Goal: Task Accomplishment & Management: Complete application form

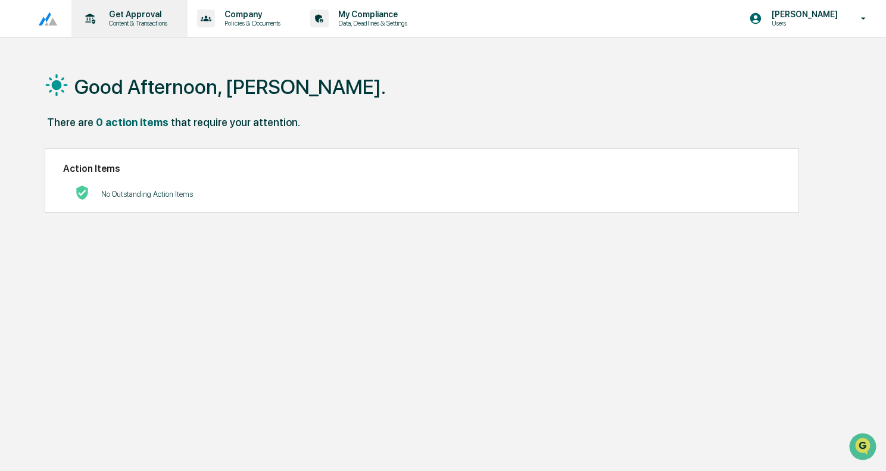
click at [128, 26] on p "Content & Transactions" at bounding box center [136, 23] width 74 height 8
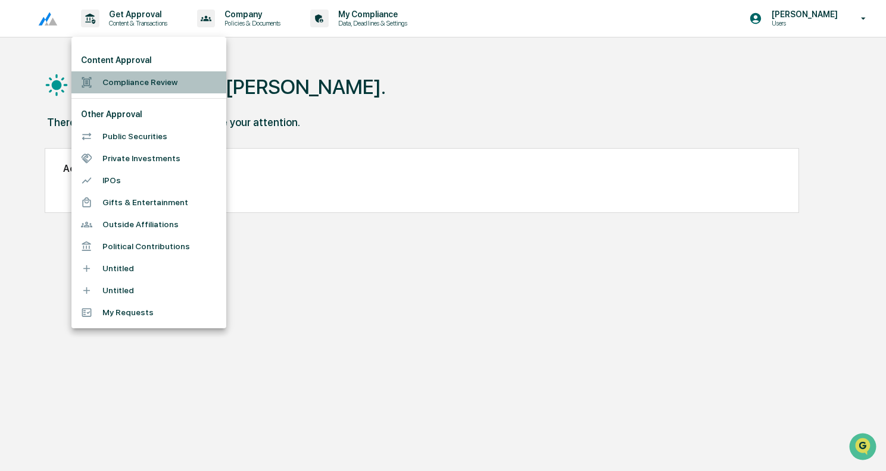
click at [135, 80] on li "Compliance Review" at bounding box center [148, 82] width 155 height 22
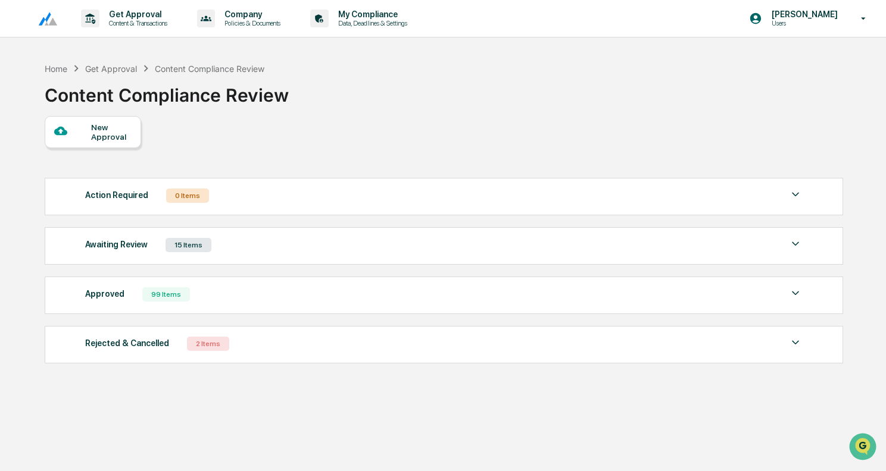
click at [100, 131] on div "New Approval" at bounding box center [111, 132] width 40 height 19
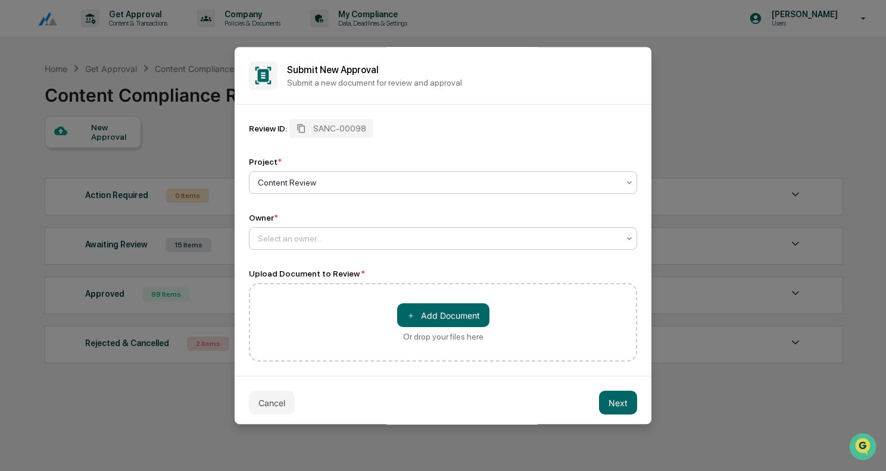
click at [283, 232] on div "Select an owner..." at bounding box center [438, 238] width 373 height 17
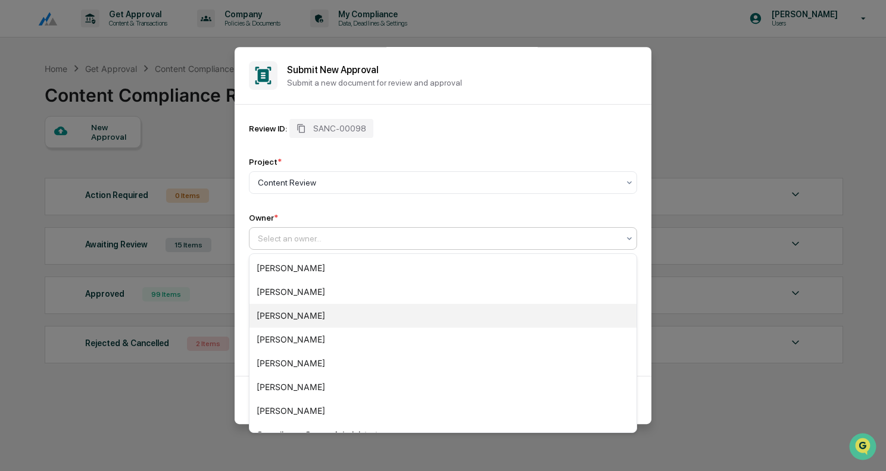
click at [303, 313] on div "[PERSON_NAME]" at bounding box center [442, 316] width 387 height 24
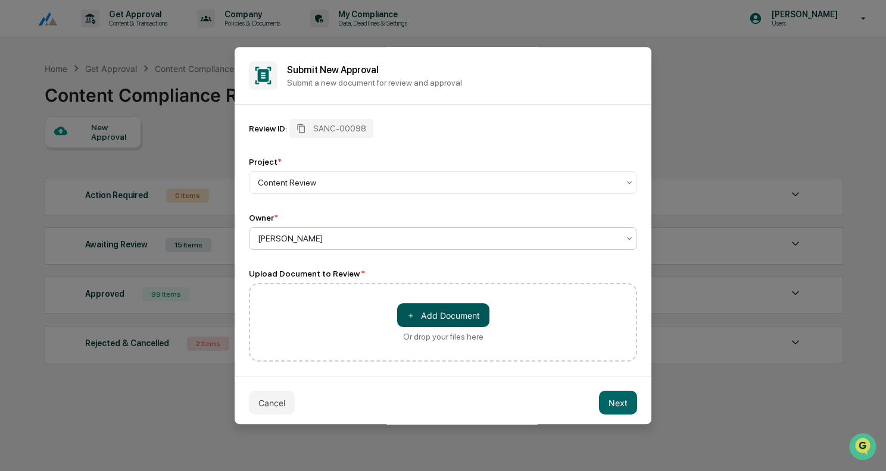
click at [446, 314] on button "＋ Add Document" at bounding box center [443, 316] width 92 height 24
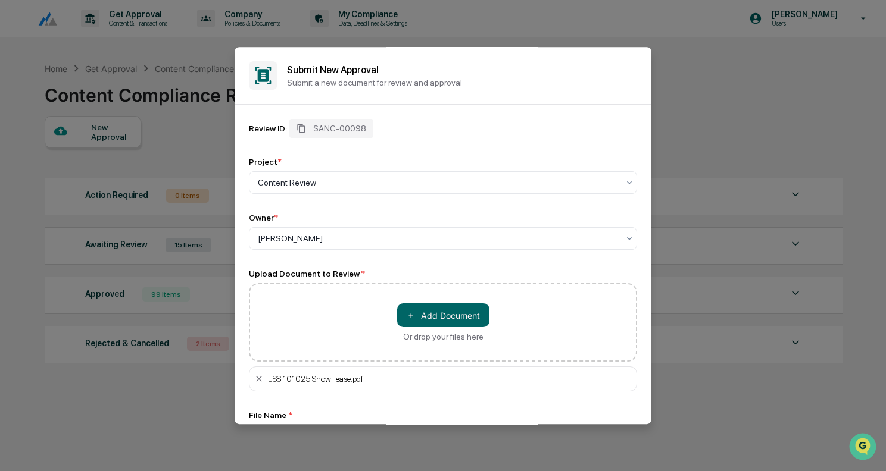
scroll to position [92, 0]
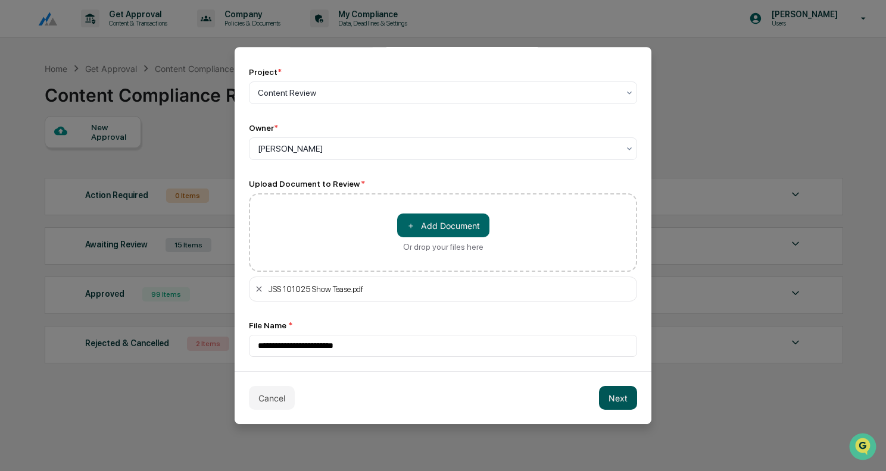
click at [623, 399] on button "Next" at bounding box center [618, 398] width 38 height 24
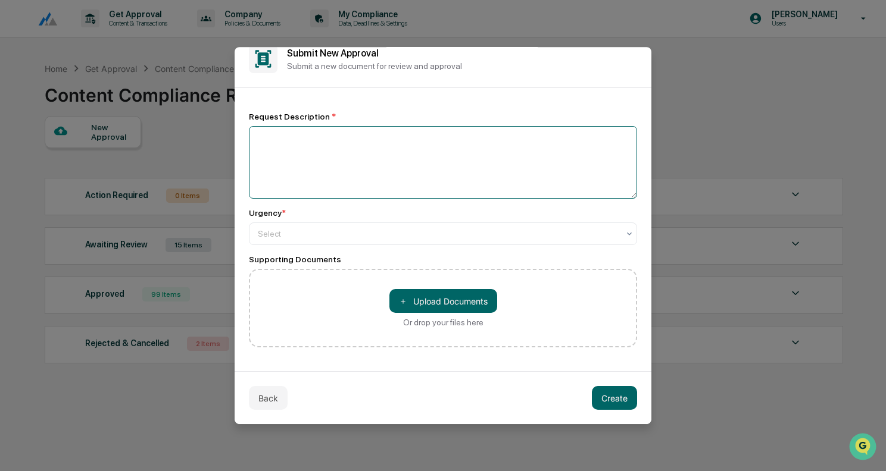
click at [310, 133] on textarea at bounding box center [443, 162] width 388 height 73
type textarea "**********"
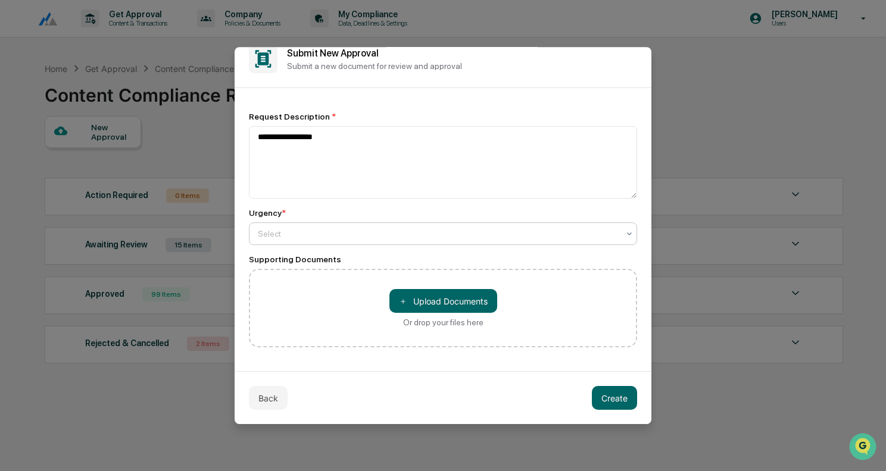
click at [298, 228] on div at bounding box center [438, 234] width 361 height 12
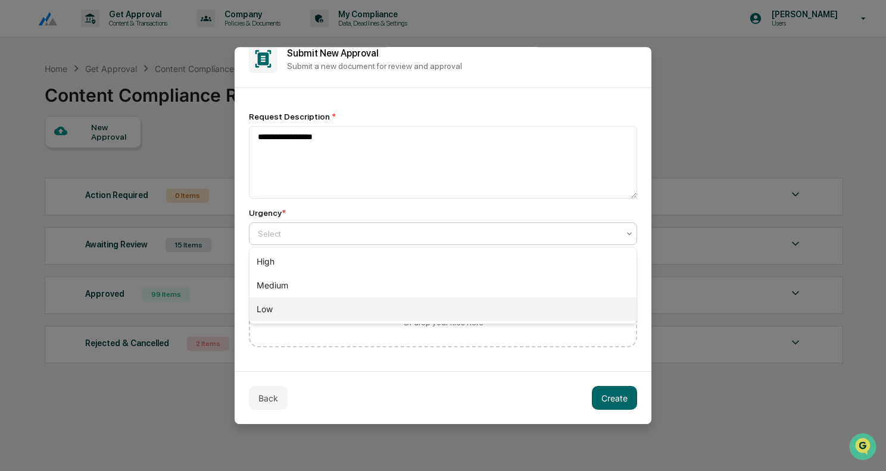
click at [292, 314] on div "Low" at bounding box center [442, 310] width 387 height 24
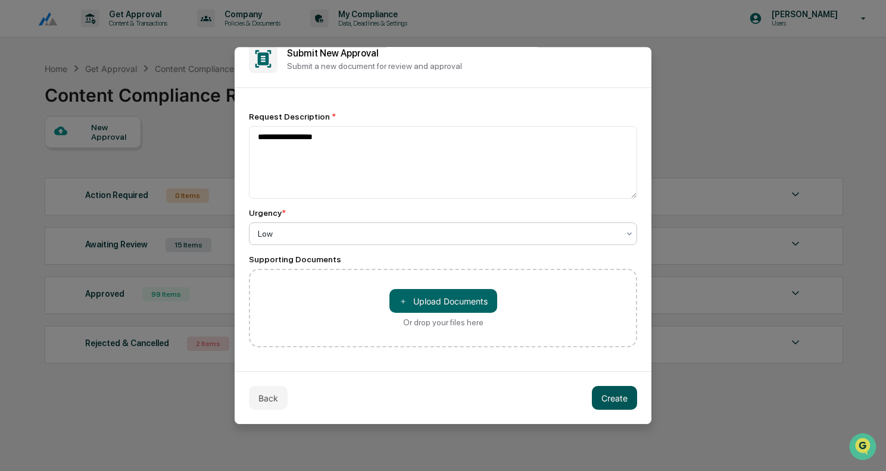
click at [601, 395] on button "Create" at bounding box center [614, 398] width 45 height 24
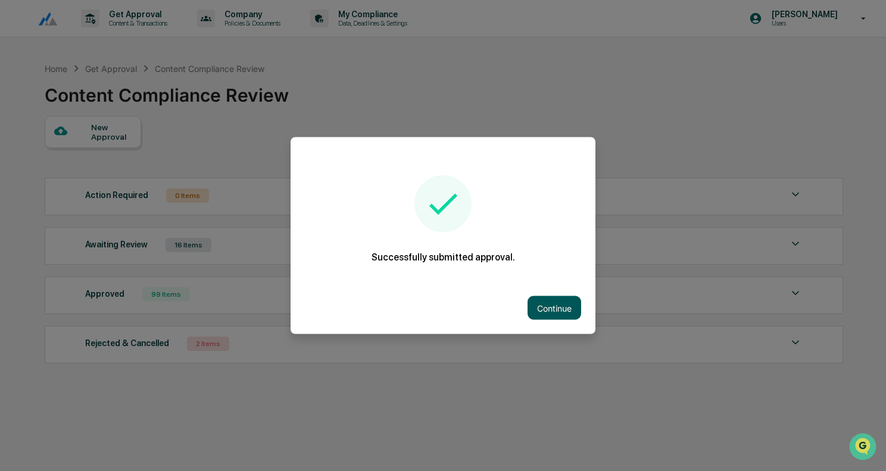
click at [563, 314] on button "Continue" at bounding box center [554, 308] width 54 height 24
